Goal: Book appointment/travel/reservation

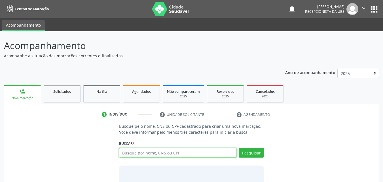
click at [137, 155] on input "text" at bounding box center [178, 153] width 118 height 10
click at [137, 156] on input "text" at bounding box center [178, 153] width 118 height 10
type input "14627621400"
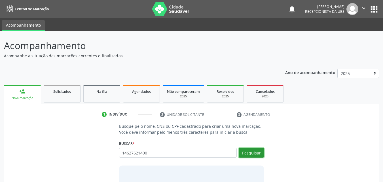
click at [246, 149] on button "Pesquisar" at bounding box center [251, 153] width 25 height 10
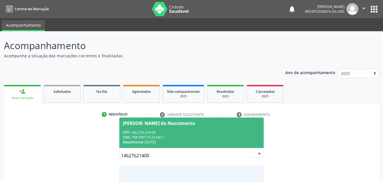
click at [137, 128] on span "[PERSON_NAME] do Nascimento CPF: 146.276.214-00 CNS: 708 9007 9172 6411 Nascime…" at bounding box center [191, 132] width 145 height 30
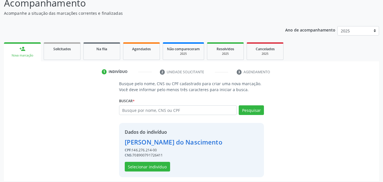
scroll to position [46, 0]
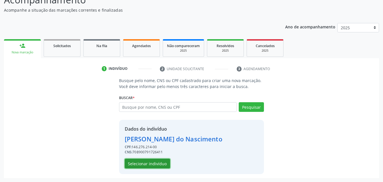
click at [151, 165] on button "Selecionar indivíduo" at bounding box center [147, 164] width 45 height 10
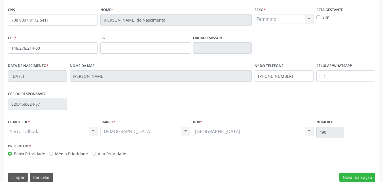
scroll to position [126, 0]
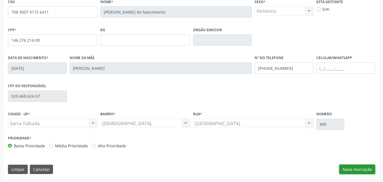
click at [350, 172] on button "Nova marcação" at bounding box center [358, 170] width 36 height 10
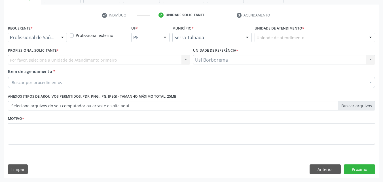
scroll to position [99, 0]
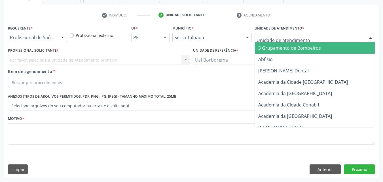
click at [270, 35] on div at bounding box center [315, 38] width 121 height 10
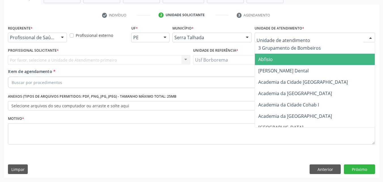
click at [286, 34] on div at bounding box center [315, 38] width 121 height 10
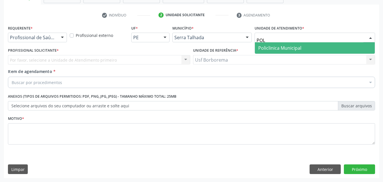
type input "POLI"
click at [285, 49] on span "Policlinica Municipal" at bounding box center [279, 48] width 43 height 6
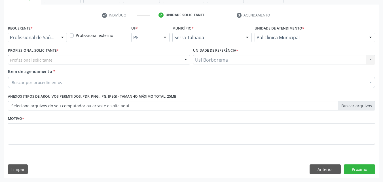
click at [98, 60] on div "Profissional solicitante" at bounding box center [99, 60] width 182 height 10
type input "2"
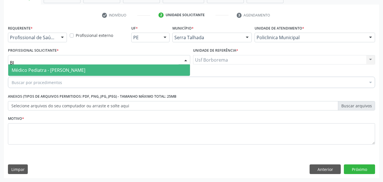
type input "BIA"
click at [85, 70] on span "Médico Pediatra - [PERSON_NAME]" at bounding box center [49, 70] width 74 height 6
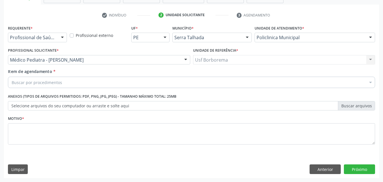
drag, startPoint x: 99, startPoint y: 77, endPoint x: 101, endPoint y: 81, distance: 3.6
click at [99, 78] on div "Buscar por procedimentos" at bounding box center [191, 82] width 367 height 11
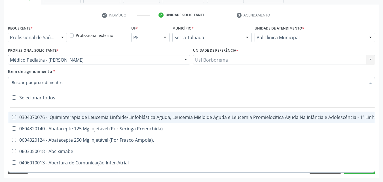
click at [101, 81] on input "Item de agendamento *" at bounding box center [189, 82] width 354 height 11
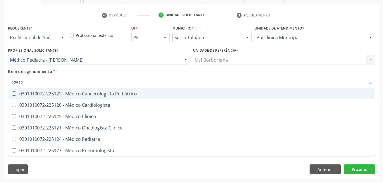
type input "225124"
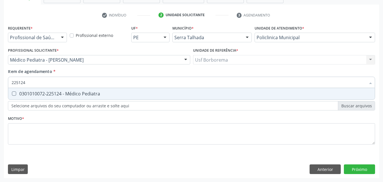
click at [106, 91] on span "0301010072-225124 - Médico Pediatra" at bounding box center [191, 93] width 367 height 11
checkbox Pediatra "true"
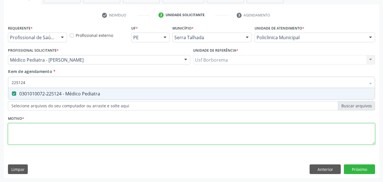
click at [105, 134] on div "Requerente * Profissional de Saúde Profissional de Saúde Paciente Nenhum result…" at bounding box center [191, 88] width 367 height 128
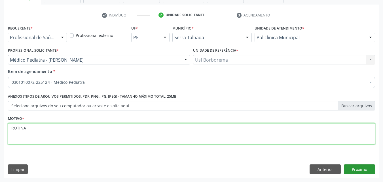
type textarea "ROTINA"
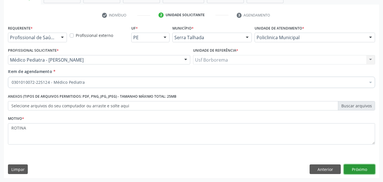
click at [371, 169] on button "Próximo" at bounding box center [359, 169] width 31 height 10
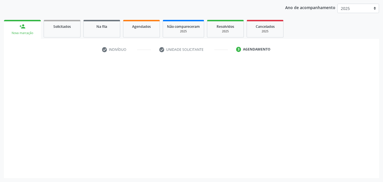
scroll to position [65, 0]
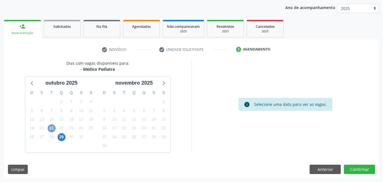
click at [54, 127] on span "21" at bounding box center [52, 128] width 8 height 8
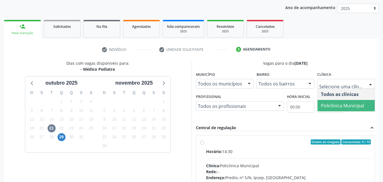
click at [338, 102] on span "Policlinica Municipal" at bounding box center [346, 105] width 57 height 11
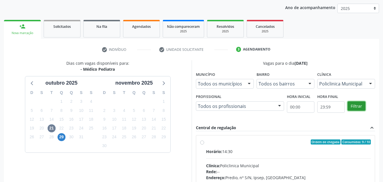
click at [360, 107] on button "Filtrar" at bounding box center [357, 106] width 18 height 10
drag, startPoint x: 360, startPoint y: 107, endPoint x: 278, endPoint y: 111, distance: 82.1
click at [357, 107] on button "Filtrar" at bounding box center [357, 106] width 18 height 10
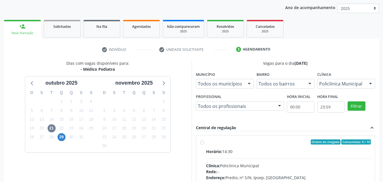
click at [206, 142] on label "Ordem de chegada Consumidos: 9 / 10 Horário: 14:30 Clínica: Policlinica Municip…" at bounding box center [288, 182] width 165 height 87
click at [204, 142] on input "Ordem de chegada Consumidos: 9 / 10 Horário: 14:30 Clínica: Policlinica Municip…" at bounding box center [202, 141] width 4 height 5
radio input "true"
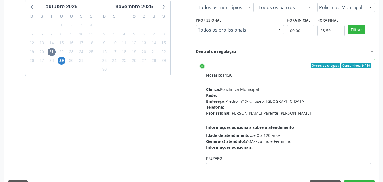
scroll to position [157, 0]
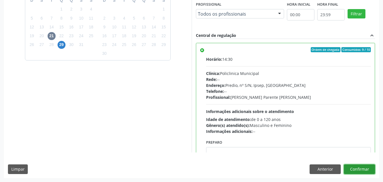
click at [362, 167] on button "Confirmar" at bounding box center [359, 169] width 31 height 10
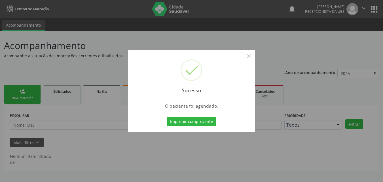
scroll to position [0, 0]
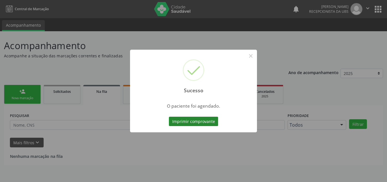
click at [191, 123] on button "Imprimir comprovante" at bounding box center [193, 122] width 49 height 10
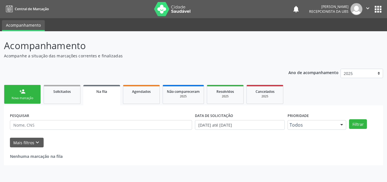
click at [30, 93] on link "person_add Nova marcação" at bounding box center [22, 94] width 37 height 19
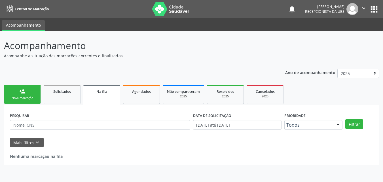
click at [30, 93] on link "person_add Nova marcação" at bounding box center [22, 94] width 37 height 19
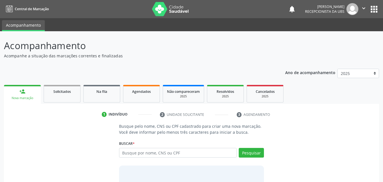
click at [30, 93] on link "person_add Nova marcação" at bounding box center [22, 94] width 37 height 19
click at [176, 153] on input "text" at bounding box center [178, 153] width 118 height 10
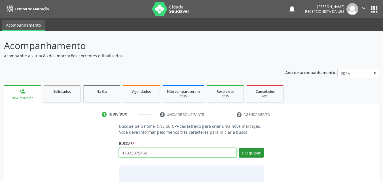
type input "17335375460"
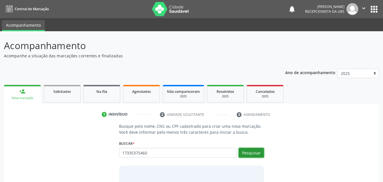
click at [253, 153] on button "Pesquisar" at bounding box center [251, 153] width 25 height 10
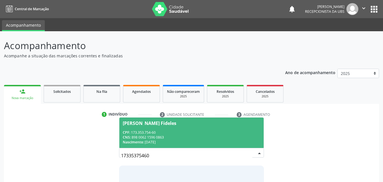
click at [200, 138] on div "CNS: 898 0062 1596 0863" at bounding box center [192, 137] width 138 height 5
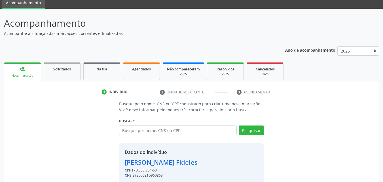
scroll to position [46, 0]
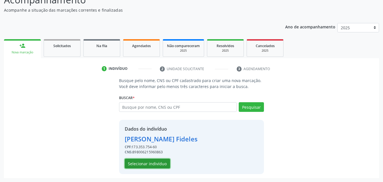
click at [142, 163] on button "Selecionar indivíduo" at bounding box center [147, 164] width 45 height 10
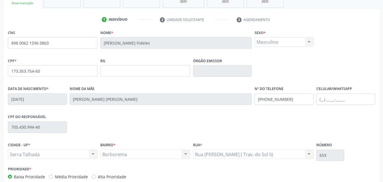
scroll to position [126, 0]
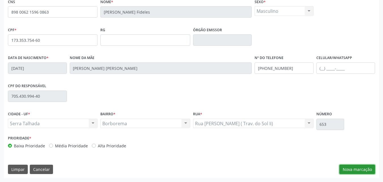
click at [340, 167] on button "Nova marcação" at bounding box center [358, 170] width 36 height 10
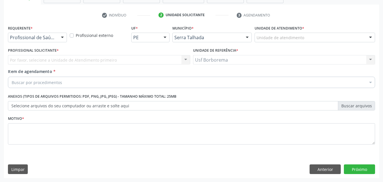
scroll to position [99, 0]
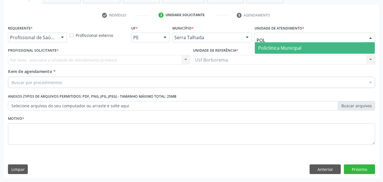
type input "POLI"
drag, startPoint x: 268, startPoint y: 44, endPoint x: 263, endPoint y: 41, distance: 5.3
click at [264, 42] on div "POLI Policlinica Municipal Nenhum resultado encontrado para: " POLI " Não há ne…" at bounding box center [315, 38] width 121 height 10
click at [267, 50] on span "Policlinica Municipal" at bounding box center [279, 48] width 43 height 6
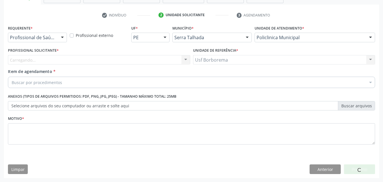
click at [56, 60] on div "Carregando... Nenhum resultado encontrado para: " " Não há nenhuma opção para s…" at bounding box center [99, 60] width 182 height 10
click at [78, 62] on div "Carregando... Nenhum resultado encontrado para: " " Não há nenhuma opção para s…" at bounding box center [99, 60] width 182 height 10
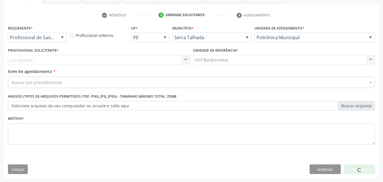
click at [120, 60] on div "Carregando... Nenhum resultado encontrado para: " " Não há nenhuma opção para s…" at bounding box center [99, 60] width 182 height 10
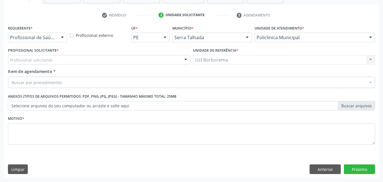
click at [158, 62] on div "Profissional solicitante" at bounding box center [99, 60] width 182 height 10
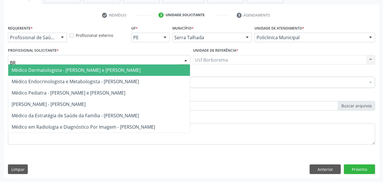
type input "B"
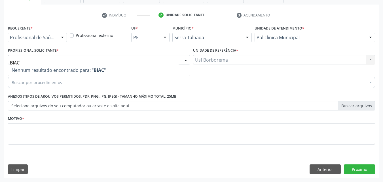
type input "BIA"
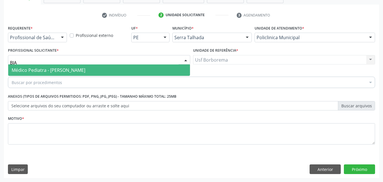
click at [176, 68] on span "Médico Pediatra - [PERSON_NAME]" at bounding box center [99, 69] width 182 height 11
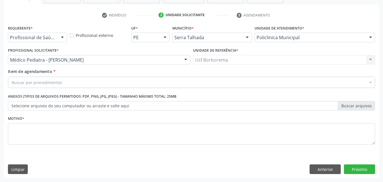
click at [140, 86] on div "Buscar por procedimentos" at bounding box center [191, 82] width 367 height 11
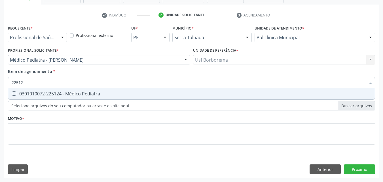
type input "225124"
click at [134, 91] on span "0301010072-225124 - Médico Pediatra" at bounding box center [191, 93] width 367 height 11
checkbox Pediatra "true"
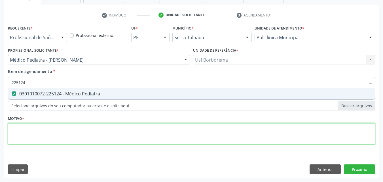
click at [104, 131] on div "Requerente * Profissional de Saúde Profissional de Saúde Paciente Nenhum result…" at bounding box center [191, 88] width 367 height 128
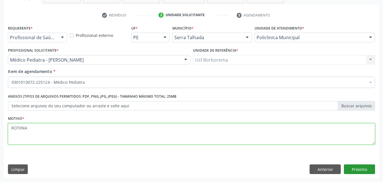
type textarea "ROTIINA"
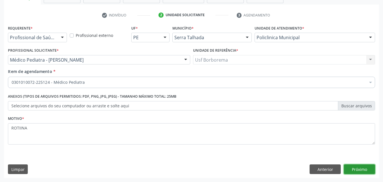
click at [351, 166] on button "Próximo" at bounding box center [359, 169] width 31 height 10
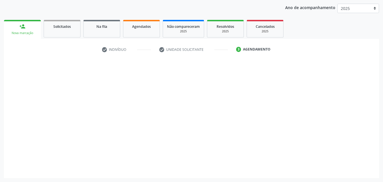
scroll to position [65, 0]
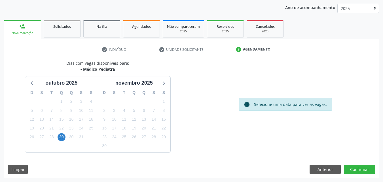
click at [57, 140] on div "29" at bounding box center [61, 136] width 10 height 9
click at [61, 139] on span "29" at bounding box center [62, 137] width 8 height 8
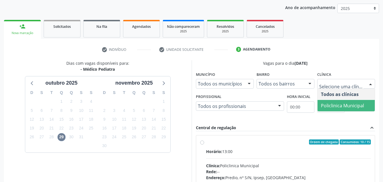
click at [328, 106] on span "Policlinica Municipal" at bounding box center [342, 105] width 43 height 6
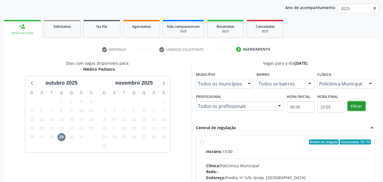
click at [351, 107] on button "Filtrar" at bounding box center [357, 106] width 18 height 10
click at [206, 140] on label "Ordem de chegada Consumidos: 10 / 15 Horário: 13:00 Clínica: Policlinica Munici…" at bounding box center [288, 182] width 165 height 87
click at [200, 140] on input "Ordem de chegada Consumidos: 10 / 15 Horário: 13:00 Clínica: Policlinica Munici…" at bounding box center [202, 141] width 4 height 5
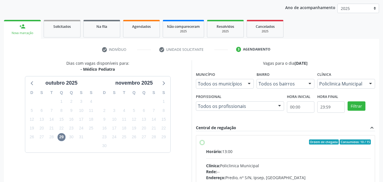
radio input "true"
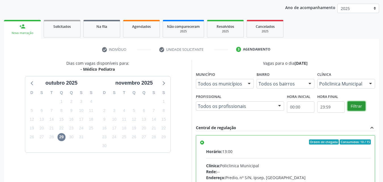
click at [352, 105] on button "Filtrar" at bounding box center [357, 106] width 18 height 10
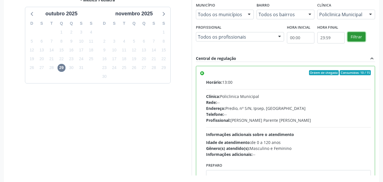
scroll to position [157, 0]
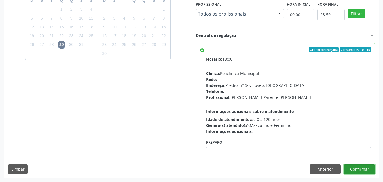
click at [354, 166] on button "Confirmar" at bounding box center [359, 169] width 31 height 10
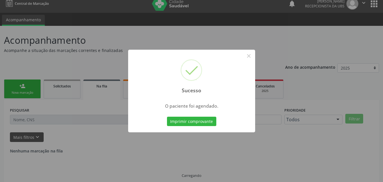
scroll to position [0, 0]
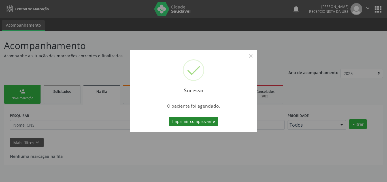
click at [200, 121] on button "Imprimir comprovante" at bounding box center [193, 122] width 49 height 10
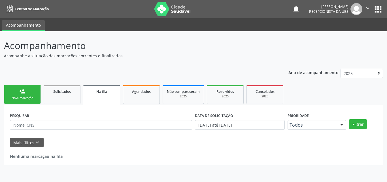
click at [14, 100] on div "Nova marcação" at bounding box center [22, 98] width 28 height 4
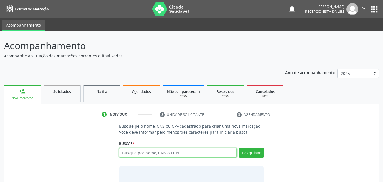
click at [151, 151] on input "text" at bounding box center [178, 153] width 118 height 10
click at [142, 152] on input "text" at bounding box center [178, 153] width 118 height 10
click at [152, 152] on input "text" at bounding box center [178, 153] width 118 height 10
click at [183, 156] on input "text" at bounding box center [178, 153] width 118 height 10
type input "16471255454"
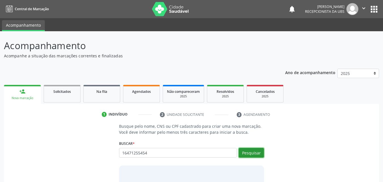
click at [245, 153] on button "Pesquisar" at bounding box center [251, 153] width 25 height 10
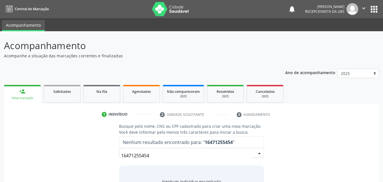
click at [222, 155] on input "16471255454" at bounding box center [187, 155] width 132 height 11
click at [166, 156] on input "16471255454" at bounding box center [187, 155] width 132 height 11
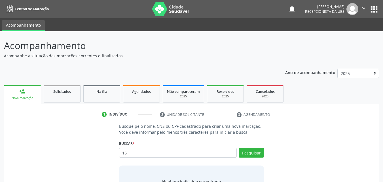
type input "1"
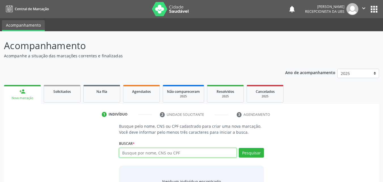
paste input "MAISA [PERSON_NAME]"
type input "MAISA [PERSON_NAME]"
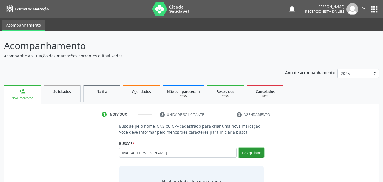
click at [251, 150] on button "Pesquisar" at bounding box center [251, 153] width 25 height 10
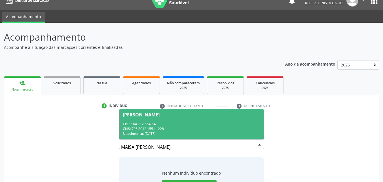
scroll to position [37, 0]
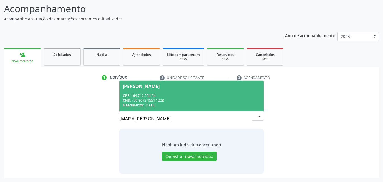
click at [164, 98] on div "CNS: 706 8012 1551 1228" at bounding box center [192, 100] width 138 height 5
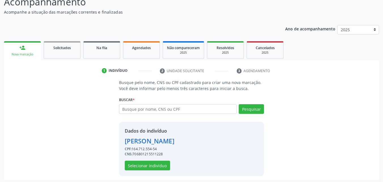
scroll to position [46, 0]
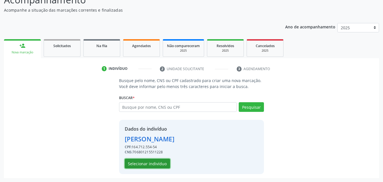
click at [132, 161] on button "Selecionar indivíduo" at bounding box center [147, 164] width 45 height 10
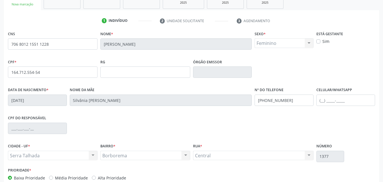
scroll to position [126, 0]
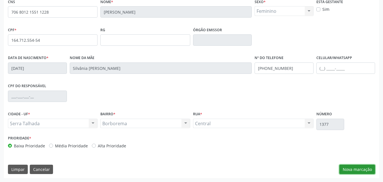
click at [358, 169] on button "Nova marcação" at bounding box center [358, 170] width 36 height 10
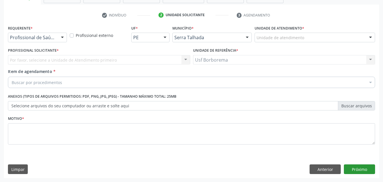
scroll to position [99, 0]
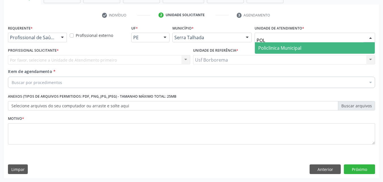
type input "POLI"
click at [290, 48] on span "Policlinica Municipal" at bounding box center [279, 48] width 43 height 6
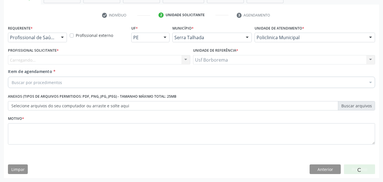
click at [54, 58] on div "Carregando... Nenhum resultado encontrado para: " " Não há nenhuma opção para s…" at bounding box center [99, 60] width 182 height 10
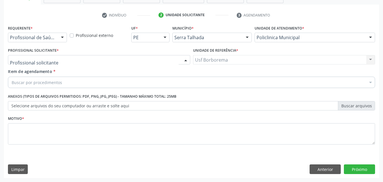
click at [54, 58] on div at bounding box center [99, 60] width 182 height 10
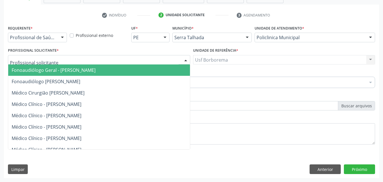
click at [56, 56] on div at bounding box center [99, 60] width 182 height 10
type input "C"
type input "c"
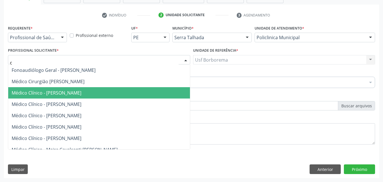
click at [58, 90] on span "Médico Clínico - [PERSON_NAME]" at bounding box center [47, 93] width 70 height 6
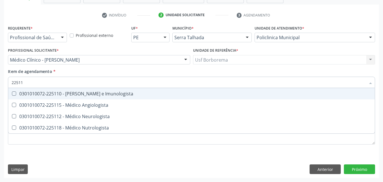
type input "225112"
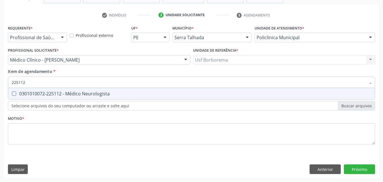
drag, startPoint x: 62, startPoint y: 93, endPoint x: 53, endPoint y: 113, distance: 21.5
click at [61, 94] on div "0301010072-225112 - Médico Neurologista" at bounding box center [192, 93] width 360 height 5
checkbox Neurologista "true"
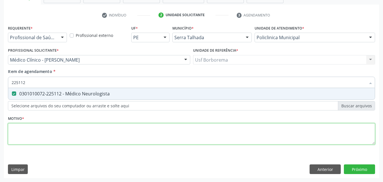
click at [39, 138] on div "Requerente * Profissional de Saúde Profissional de Saúde Paciente Nenhum result…" at bounding box center [191, 88] width 367 height 128
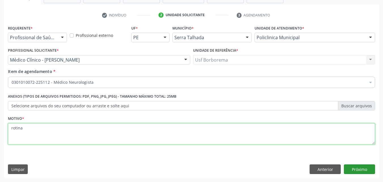
type textarea "rotina"
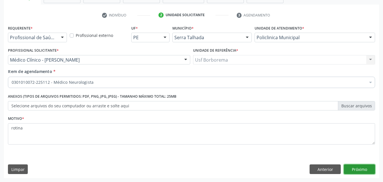
click at [345, 167] on button "Próximo" at bounding box center [359, 169] width 31 height 10
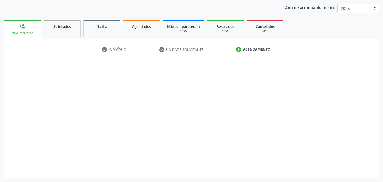
scroll to position [65, 0]
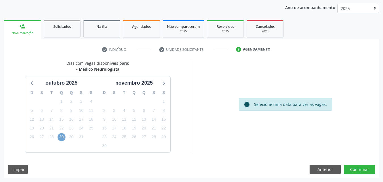
click at [60, 139] on span "29" at bounding box center [62, 137] width 8 height 8
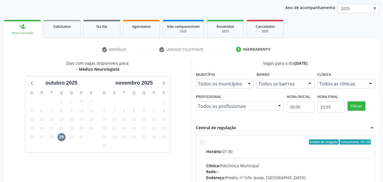
click at [325, 80] on div "Todos as clínicas" at bounding box center [346, 84] width 58 height 10
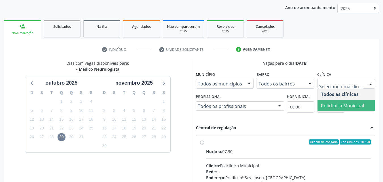
click at [339, 105] on span "Policlinica Municipal" at bounding box center [342, 105] width 43 height 6
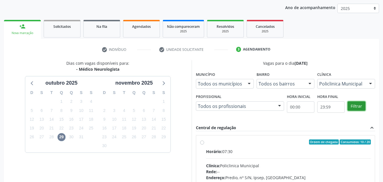
click at [360, 106] on button "Filtrar" at bounding box center [357, 106] width 18 height 10
drag, startPoint x: 360, startPoint y: 106, endPoint x: 302, endPoint y: 117, distance: 59.1
click at [359, 106] on button "Filtrar" at bounding box center [357, 106] width 18 height 10
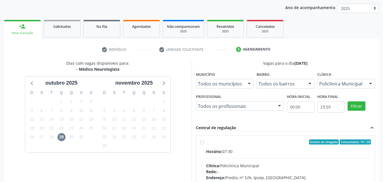
click at [206, 141] on label "Ordem de chegada Consumidos: 10 / 20 Horário: 07:30 Clínica: Policlinica Munici…" at bounding box center [288, 182] width 165 height 87
click at [201, 141] on input "Ordem de chegada Consumidos: 10 / 20 Horário: 07:30 Clínica: Policlinica Munici…" at bounding box center [202, 141] width 4 height 5
radio input "true"
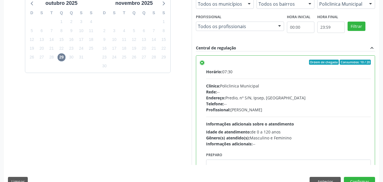
scroll to position [157, 0]
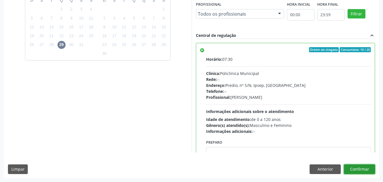
click at [358, 168] on button "Confirmar" at bounding box center [359, 169] width 31 height 10
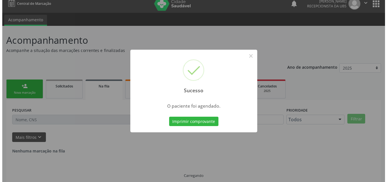
scroll to position [0, 0]
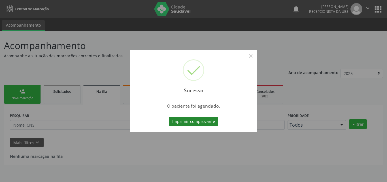
click at [218, 120] on button "Imprimir comprovante" at bounding box center [193, 122] width 49 height 10
